Goal: Learn about a topic

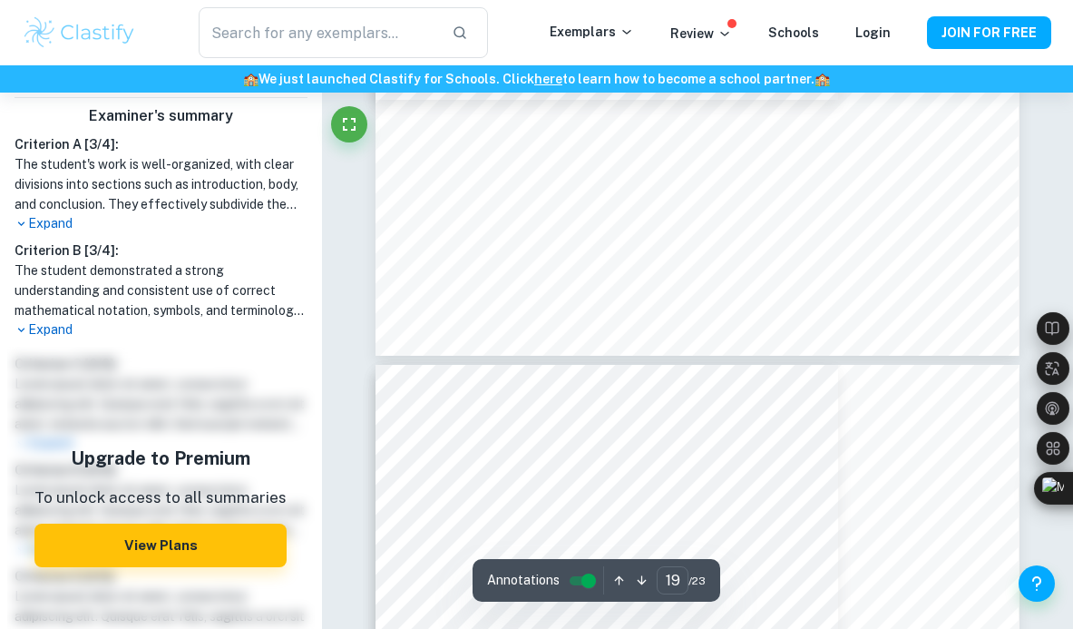
scroll to position [17374, 0]
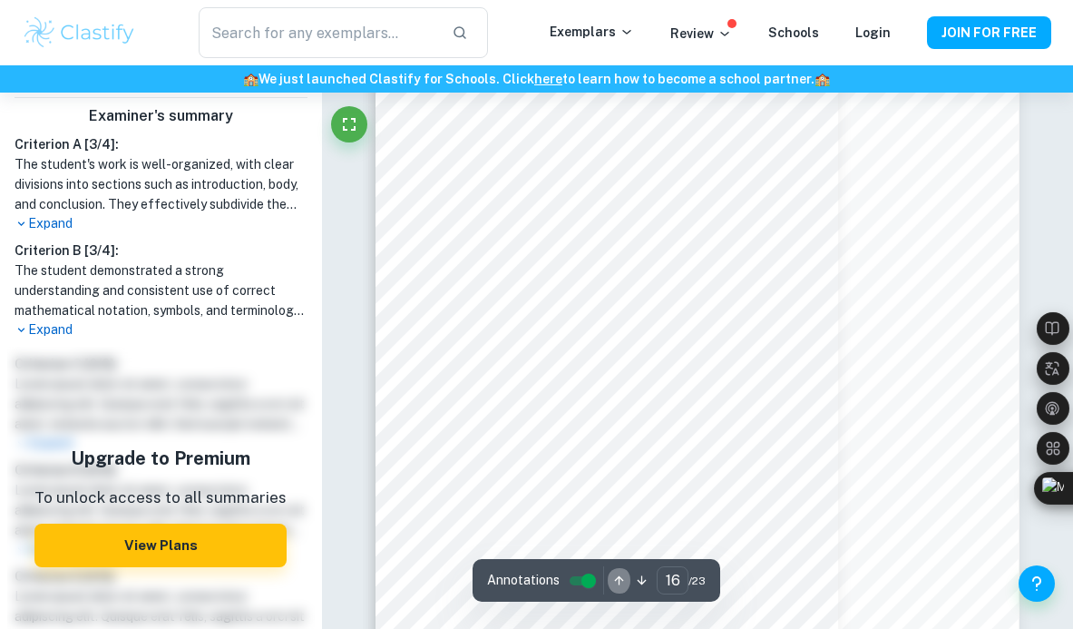
click at [618, 590] on button "button" at bounding box center [619, 580] width 23 height 28
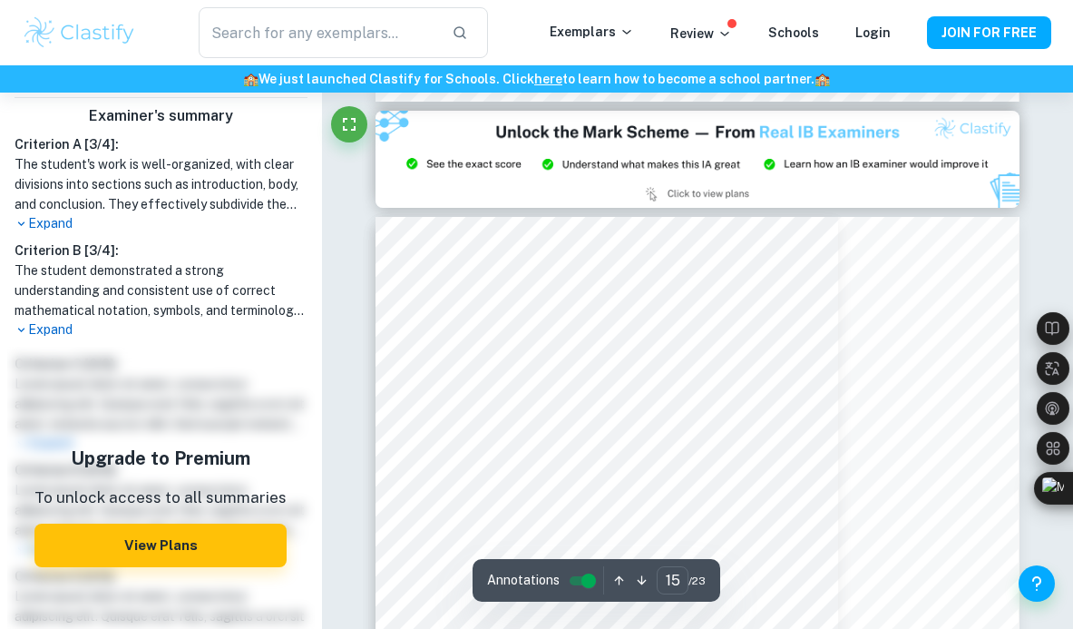
click at [618, 586] on icon "button" at bounding box center [619, 580] width 14 height 14
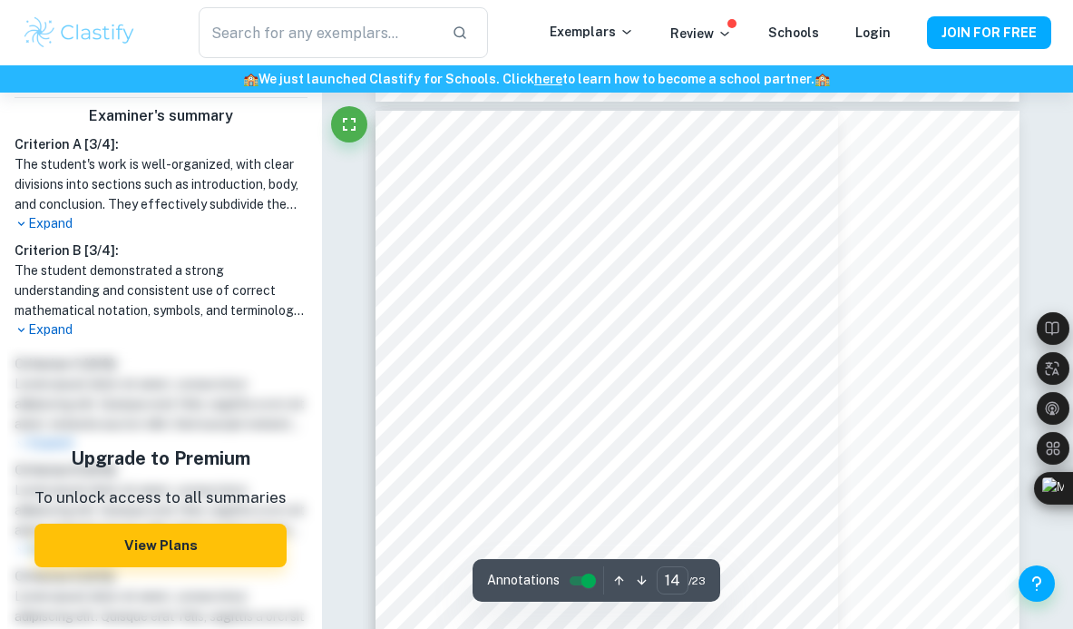
click at [618, 586] on icon "button" at bounding box center [619, 580] width 14 height 14
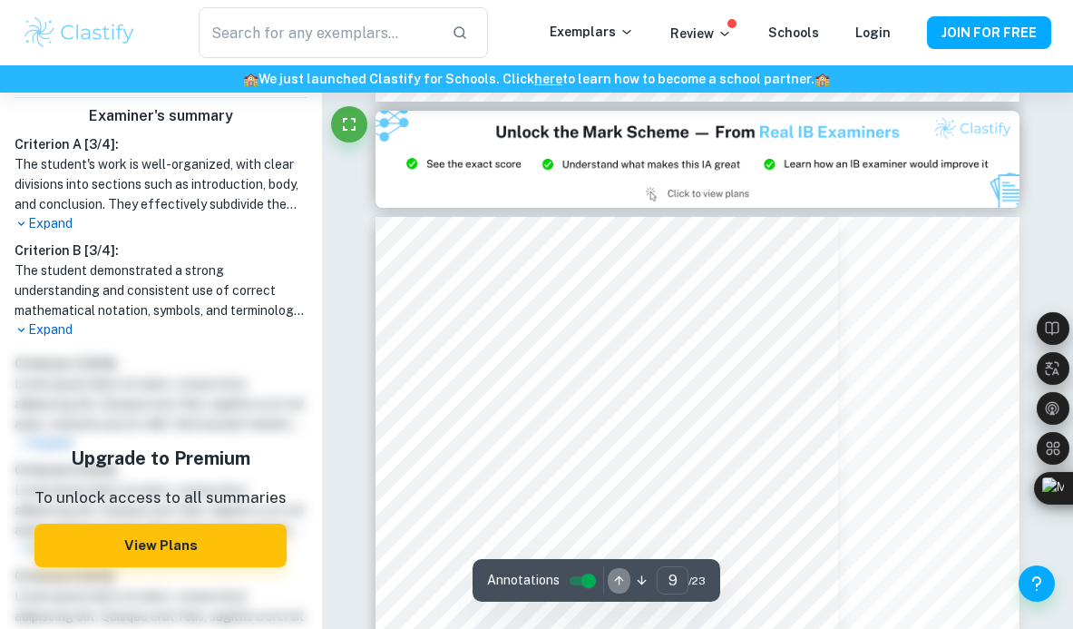
click at [618, 586] on icon "button" at bounding box center [619, 580] width 14 height 14
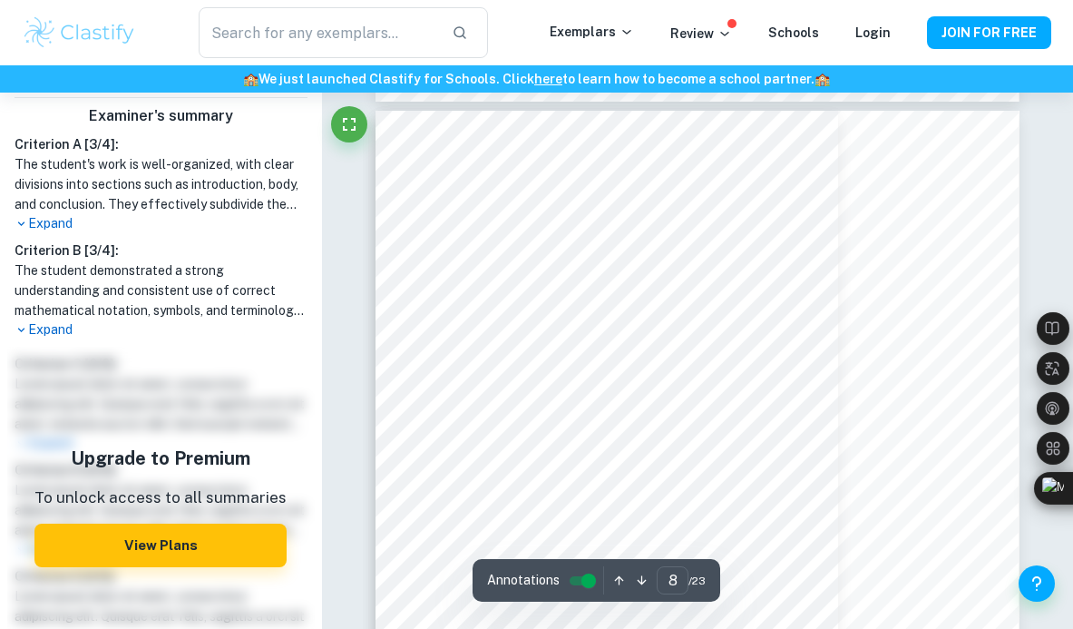
click at [618, 586] on icon "button" at bounding box center [619, 580] width 14 height 14
click at [617, 586] on icon "button" at bounding box center [619, 580] width 14 height 14
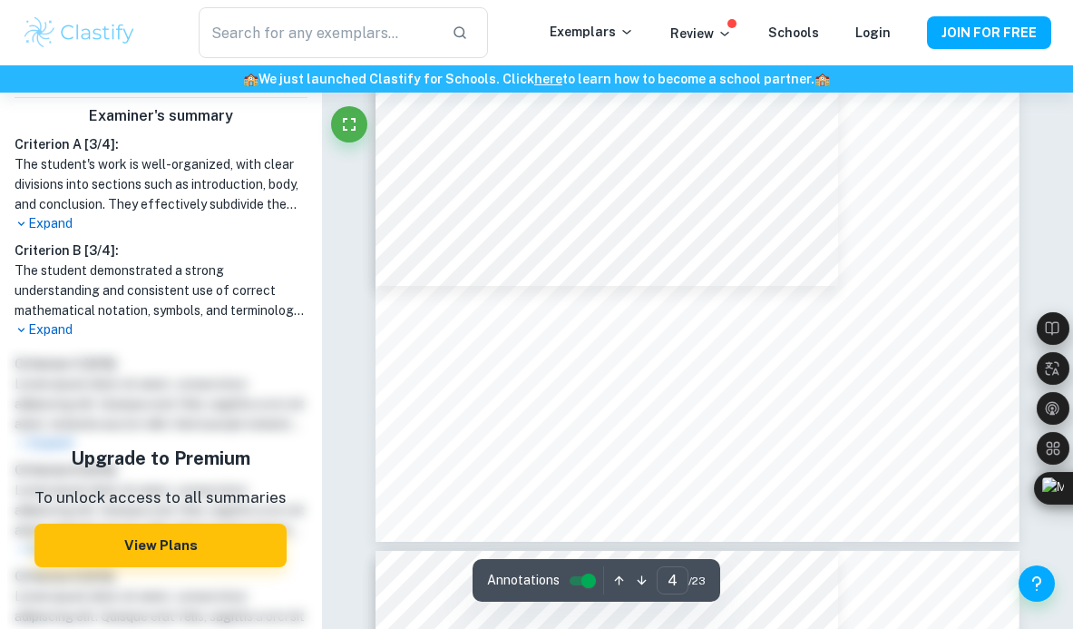
scroll to position [3403, 0]
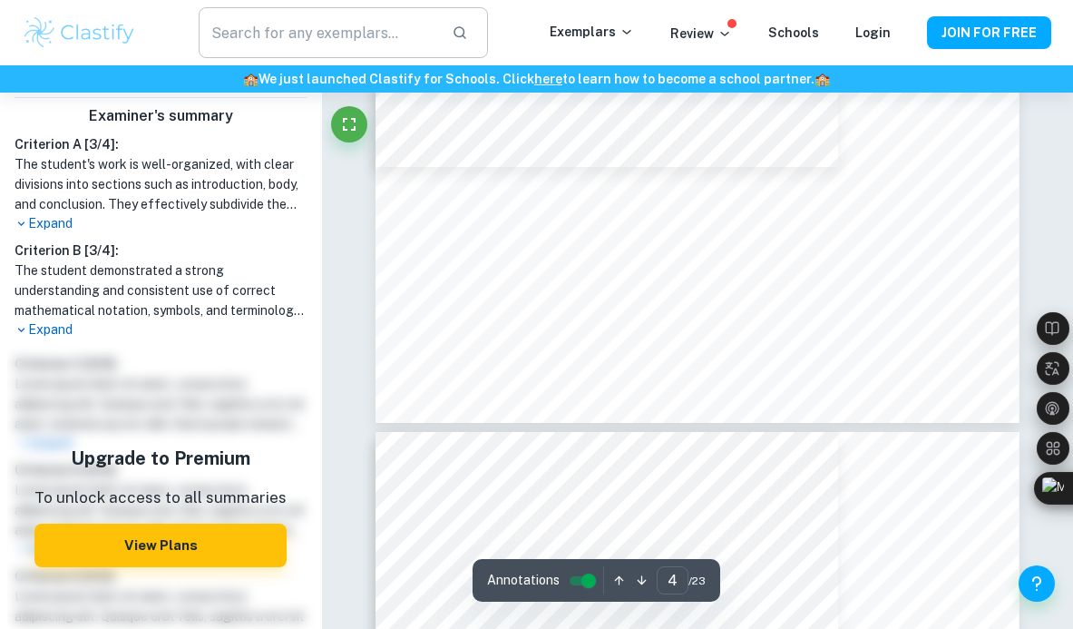
type input "5"
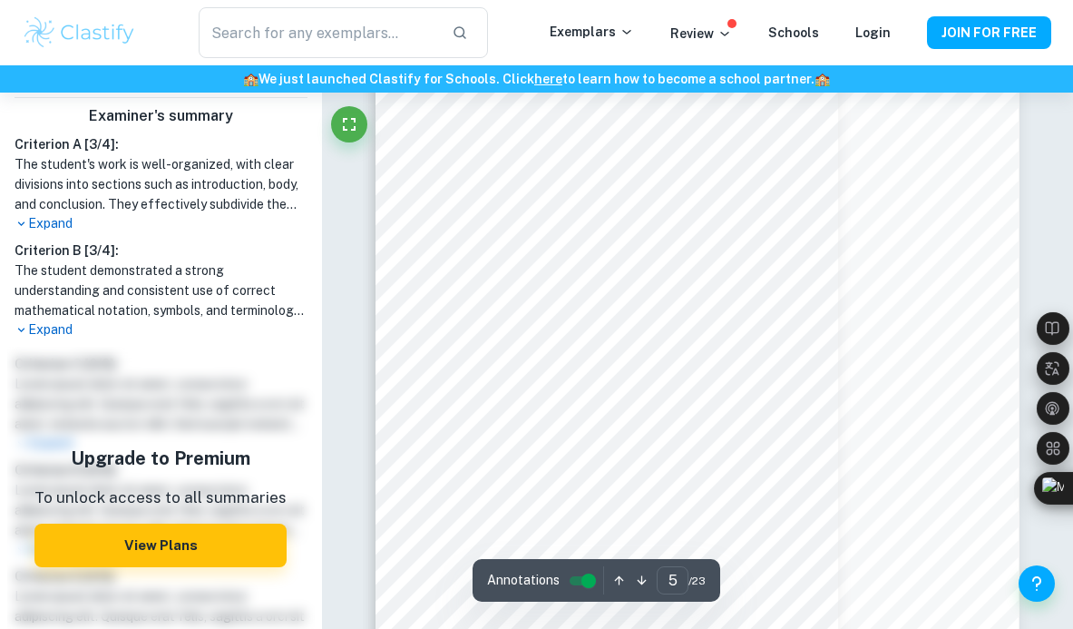
scroll to position [3934, 0]
